Goal: Transaction & Acquisition: Purchase product/service

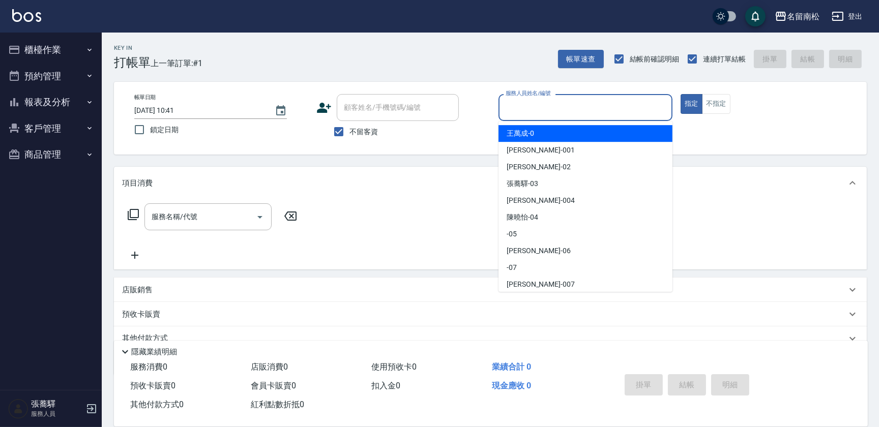
click at [562, 107] on input "服務人員姓名/編號" at bounding box center [585, 108] width 165 height 18
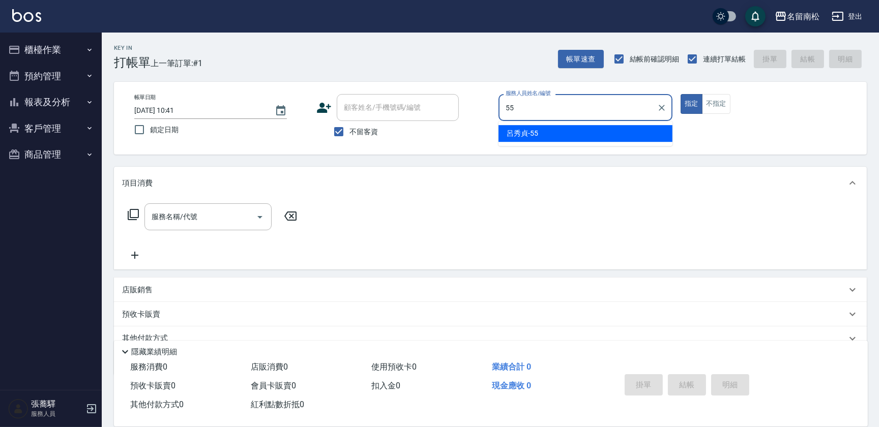
type input "[PERSON_NAME]-55"
type button "true"
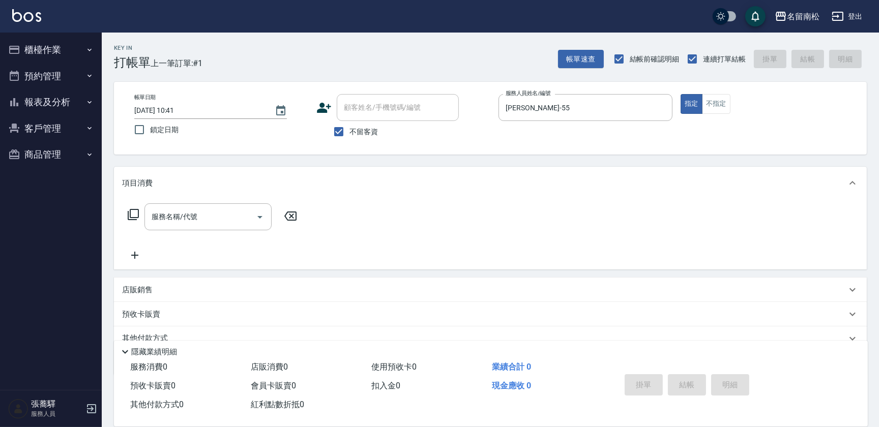
click at [137, 214] on icon at bounding box center [133, 215] width 12 height 12
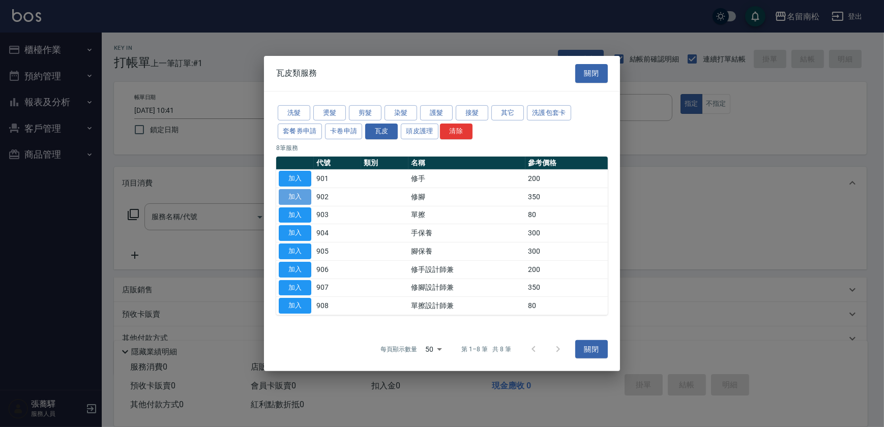
click at [298, 194] on button "加入" at bounding box center [295, 197] width 33 height 16
type input "修腳(902)"
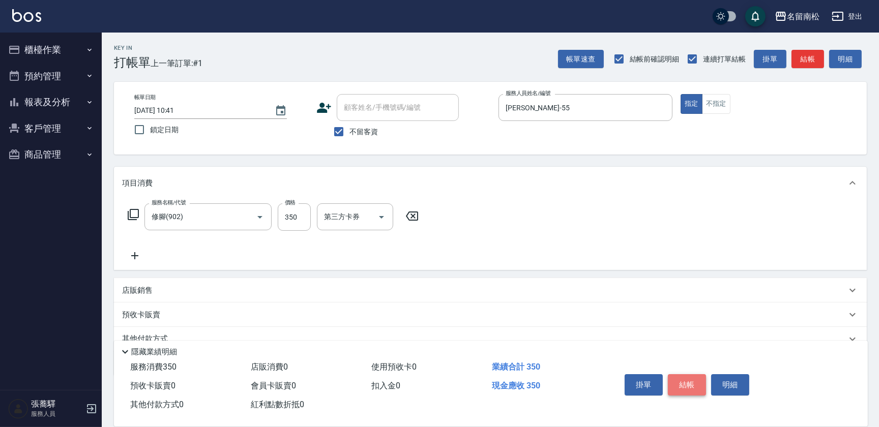
click at [689, 380] on button "結帳" at bounding box center [687, 384] width 38 height 21
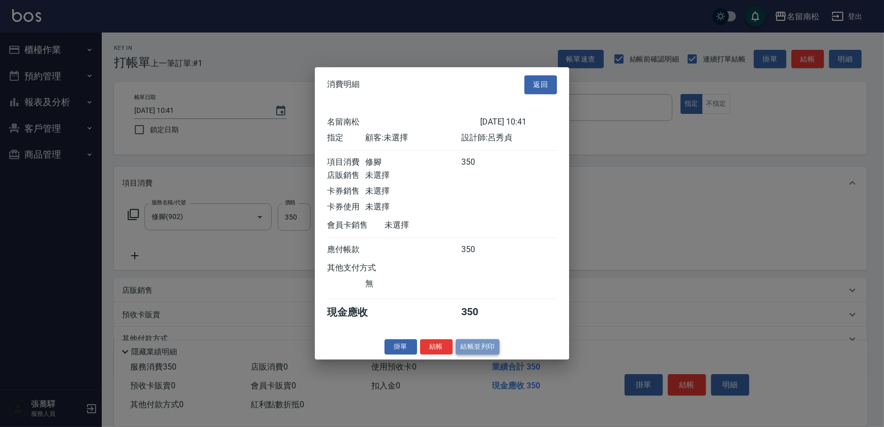
click at [479, 350] on button "結帳並列印" at bounding box center [478, 347] width 44 height 16
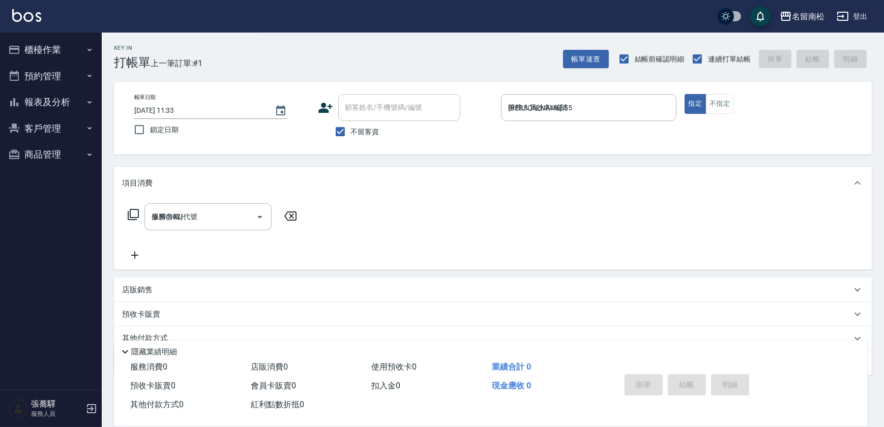
type input "[DATE] 11:33"
